Goal: Obtain resource: Obtain resource

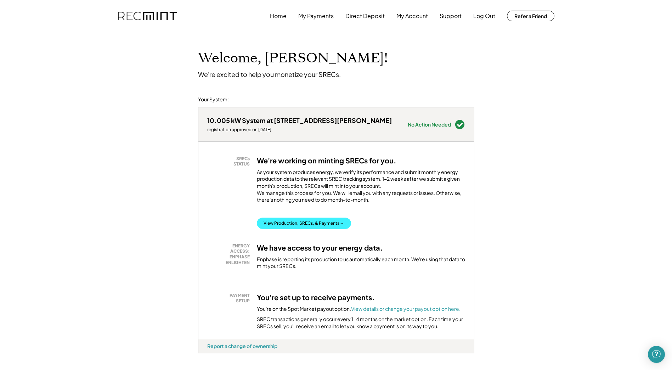
click at [291, 229] on button "View Production, SRECs, & Payments →" at bounding box center [304, 222] width 94 height 11
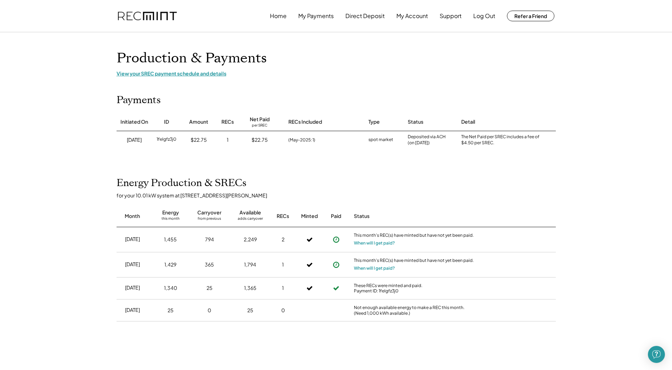
click at [203, 72] on div "View your SREC payment schedule and details" at bounding box center [336, 73] width 439 height 6
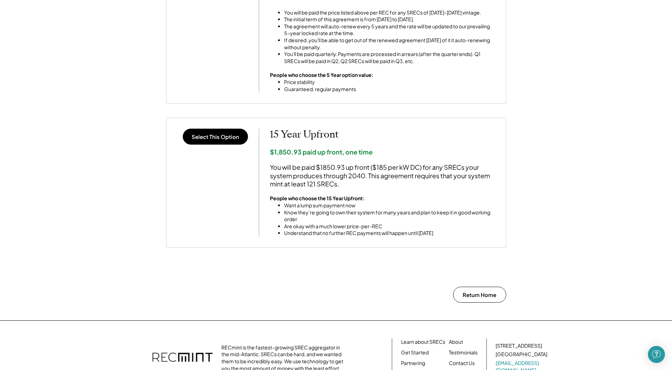
scroll to position [590, 0]
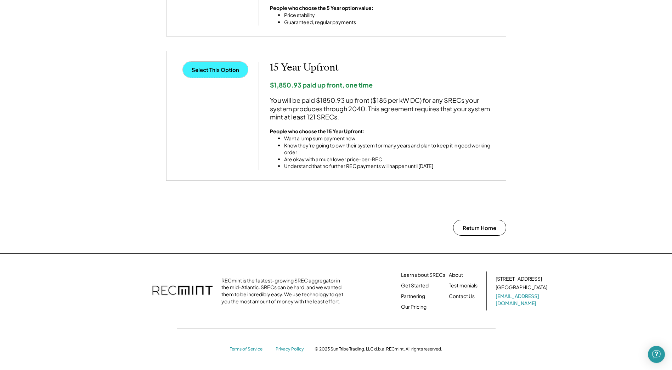
click at [216, 71] on button "Select This Option" at bounding box center [215, 70] width 65 height 16
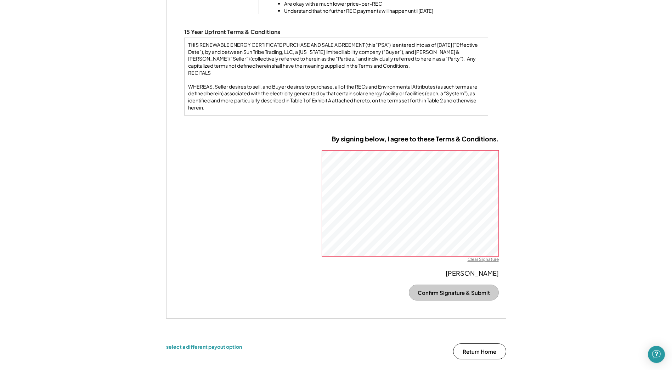
scroll to position [399, 0]
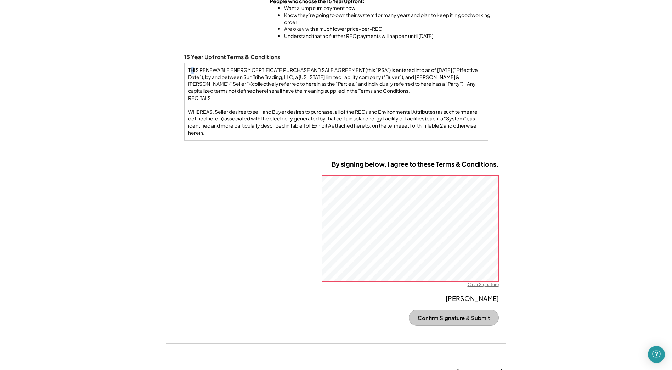
drag, startPoint x: 190, startPoint y: 68, endPoint x: 193, endPoint y: 72, distance: 5.3
drag, startPoint x: 193, startPoint y: 72, endPoint x: 190, endPoint y: 70, distance: 4.1
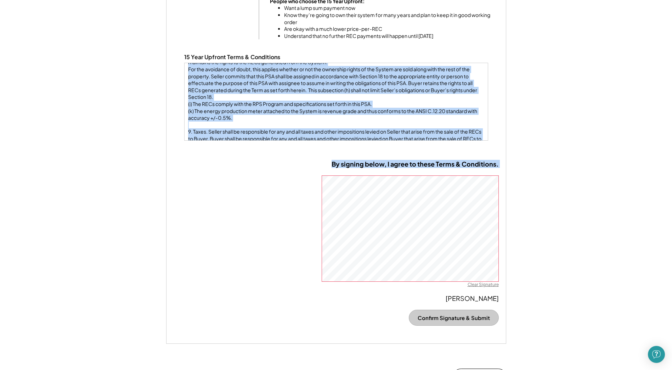
scroll to position [2332, 0]
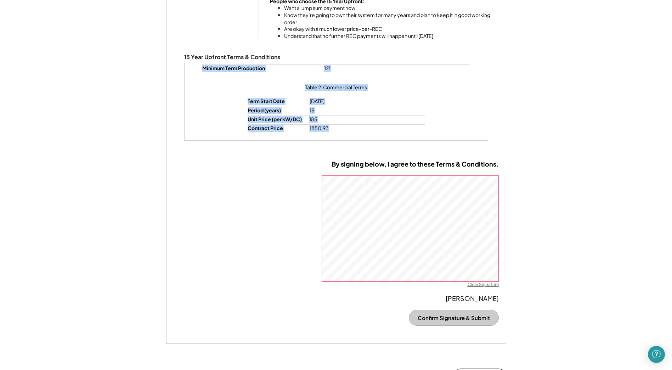
drag, startPoint x: 188, startPoint y: 69, endPoint x: 357, endPoint y: 129, distance: 179.2
click at [357, 129] on div "THIS RENEWABLE ENERGY CERTIFICATE PURCHASE AND SALE AGREEMENT (this “PSA”) is e…" at bounding box center [336, 102] width 304 height 78
drag, startPoint x: 357, startPoint y: 129, endPoint x: 332, endPoint y: 100, distance: 37.7
copy div "LORE IPSUMDOLO SITAME CONSECTETUR ADIPISCI ELI SEDD EIUSMODTE (inci “UTL”) et d…"
